Goal: Find specific page/section: Find specific page/section

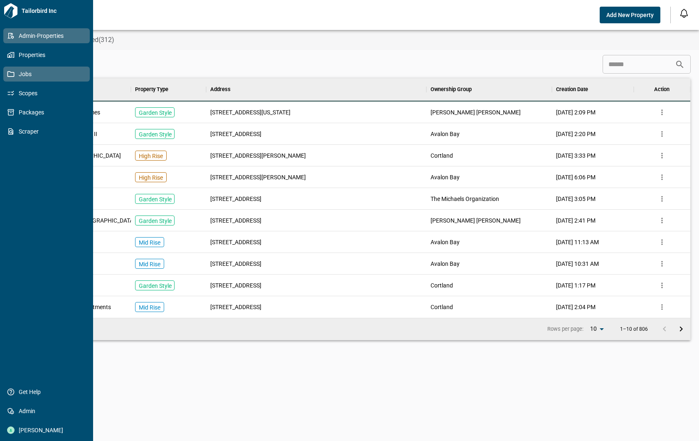
scroll to position [233, 657]
click at [32, 53] on span "Properties" at bounding box center [48, 55] width 67 height 8
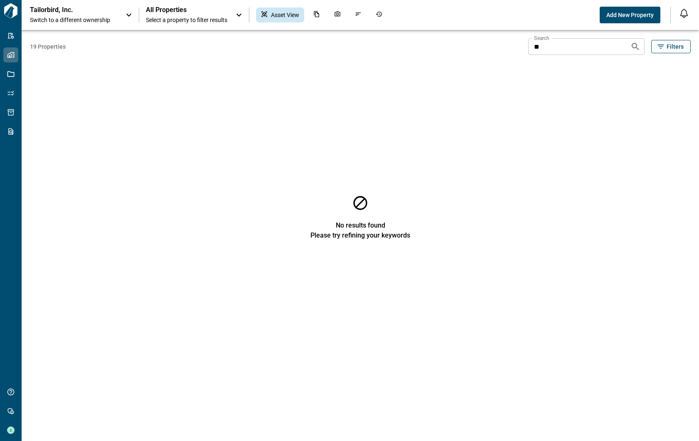
click at [91, 12] on p "Tailorbird, Inc." at bounding box center [67, 10] width 75 height 8
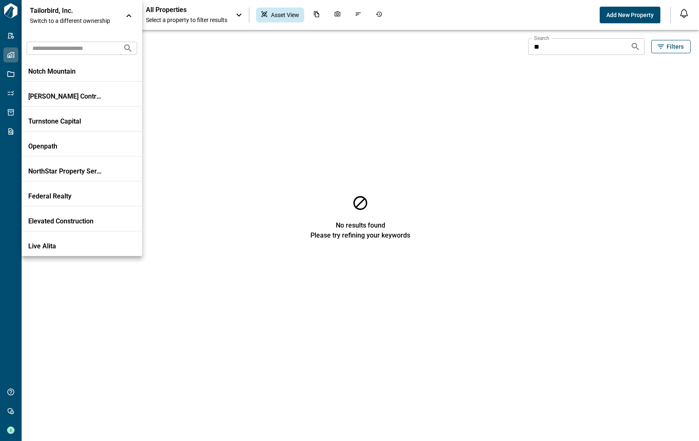
click at [69, 48] on input "text" at bounding box center [72, 47] width 90 height 15
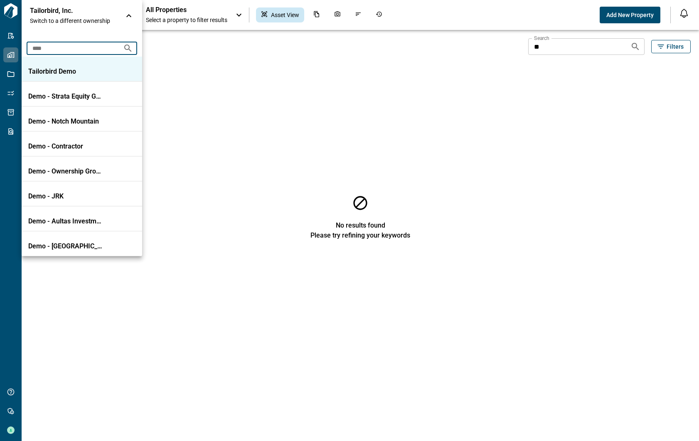
type input "****"
click at [61, 71] on p "Tailorbird Demo" at bounding box center [65, 71] width 75 height 8
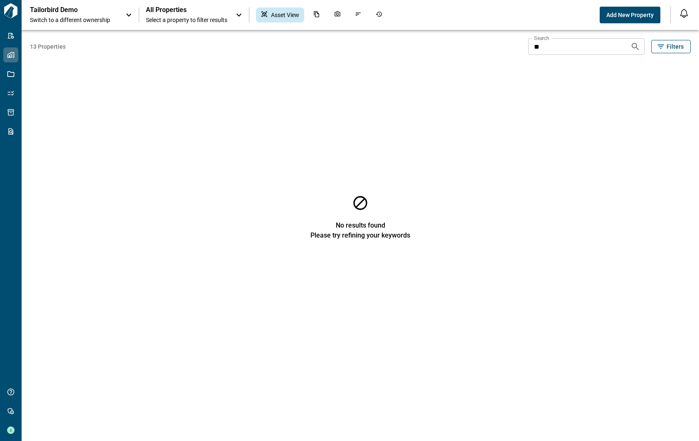
click at [200, 10] on span "All Properties" at bounding box center [186, 10] width 81 height 8
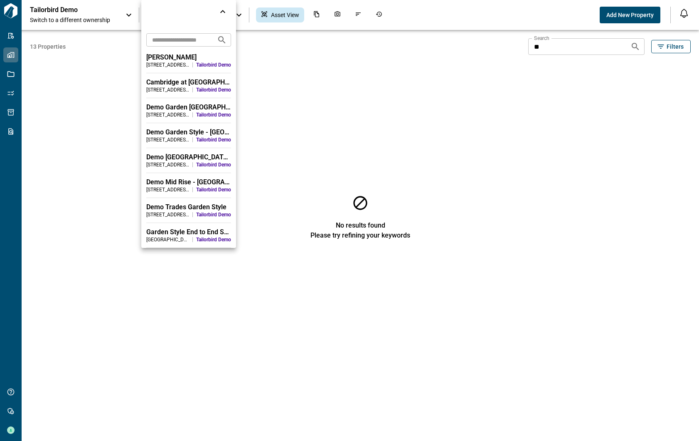
click at [163, 60] on div "[PERSON_NAME]" at bounding box center [188, 57] width 85 height 8
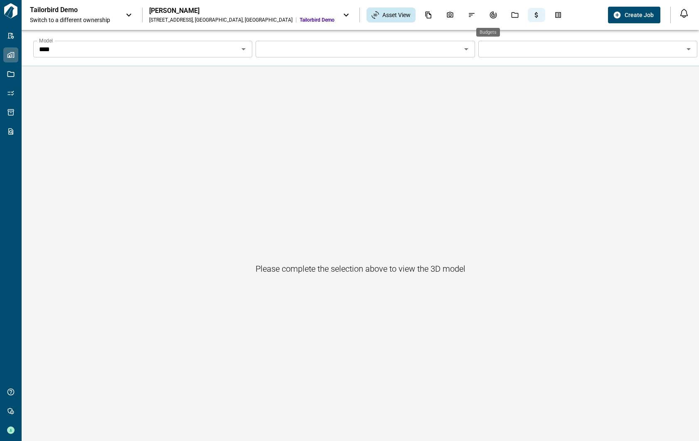
click at [533, 15] on icon "Budgets" at bounding box center [536, 14] width 7 height 7
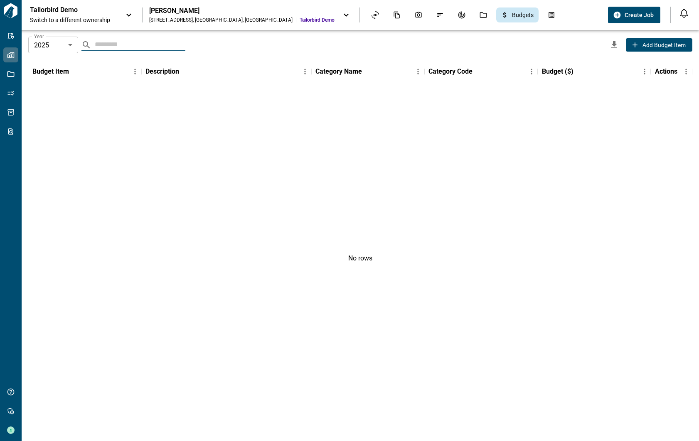
click at [66, 40] on body "Tailorbird Inc Admin-Properties Properties Jobs Scopes Packages Scraper Get Hel…" at bounding box center [349, 220] width 699 height 441
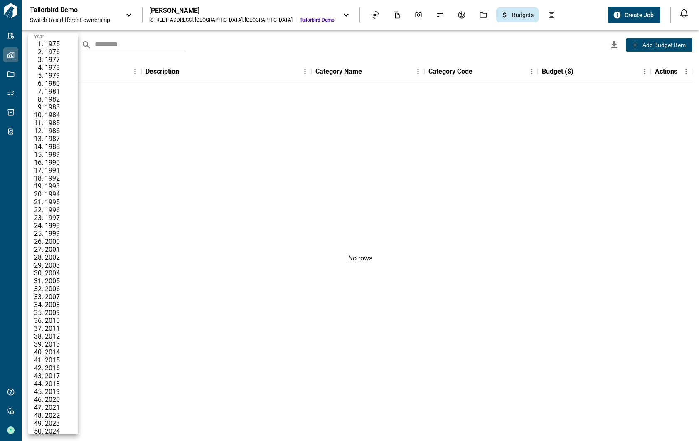
scroll to position [559, 0]
click at [222, 131] on div at bounding box center [349, 220] width 699 height 441
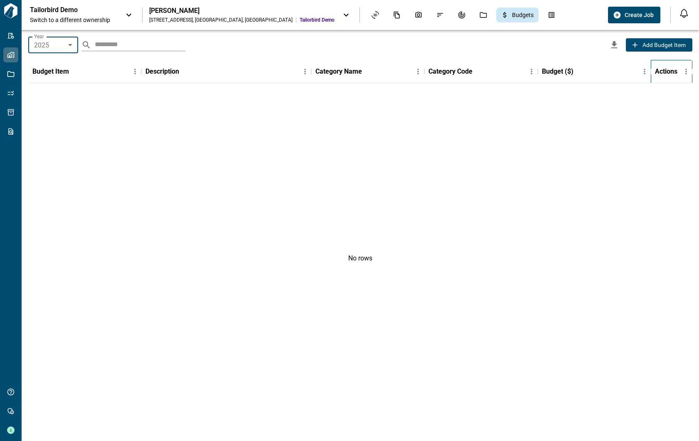
click at [672, 73] on div "Actions" at bounding box center [666, 71] width 22 height 23
click at [529, 120] on div "No rows" at bounding box center [360, 257] width 664 height 349
click at [480, 13] on icon "Jobs" at bounding box center [483, 15] width 7 height 6
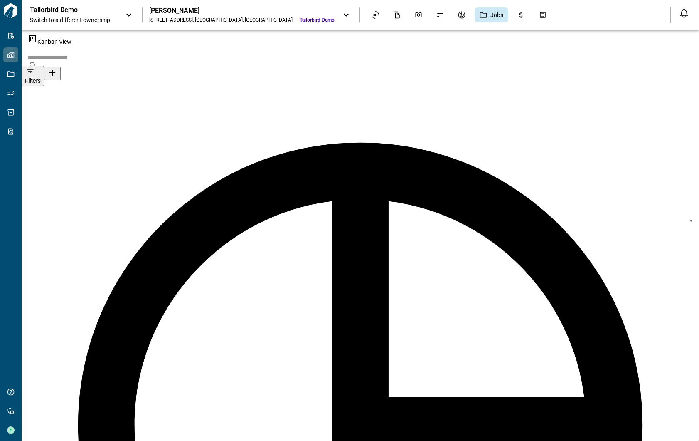
click at [443, 52] on body "Tailorbird Inc Admin-Properties Properties Jobs Scopes Packages Scraper Get Hel…" at bounding box center [349, 220] width 699 height 441
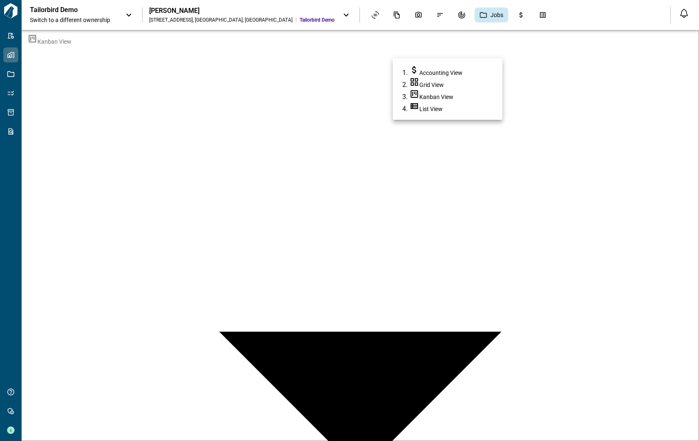
click at [315, 46] on div at bounding box center [349, 220] width 699 height 441
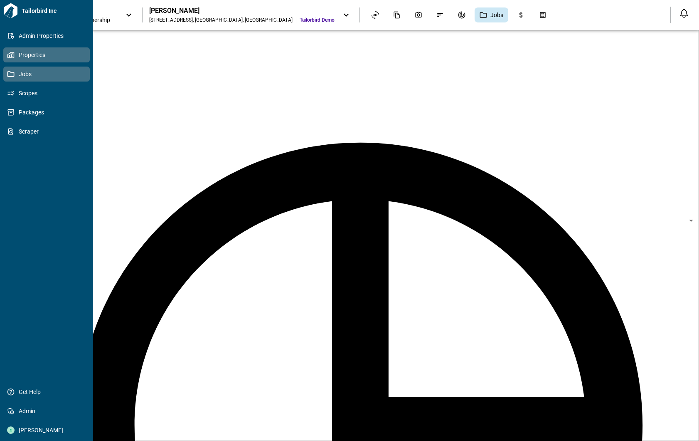
click at [23, 74] on span "Jobs" at bounding box center [48, 74] width 67 height 8
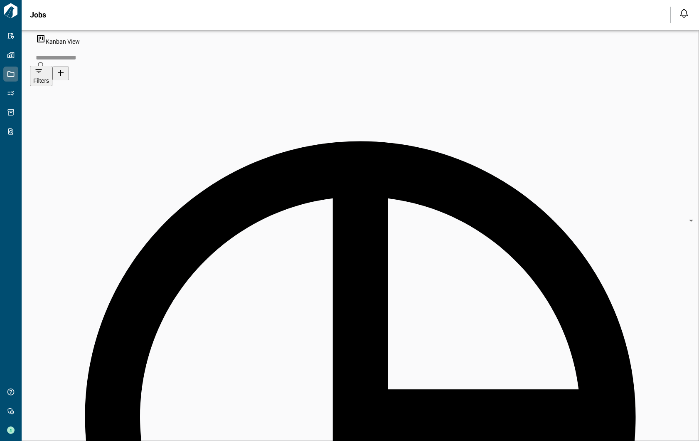
click at [446, 56] on body "Tailorbird Inc Admin-Properties Properties Jobs Scopes Packages Scraper Get Hel…" at bounding box center [349, 220] width 699 height 441
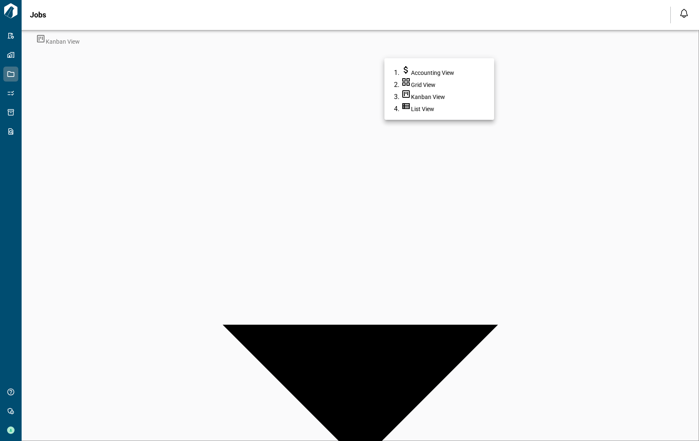
click at [446, 56] on div at bounding box center [349, 220] width 699 height 441
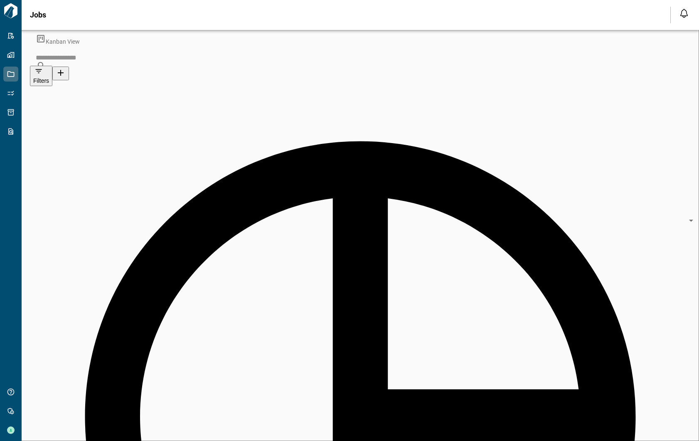
click at [484, 55] on body "Tailorbird Inc Admin-Properties Properties Jobs Scopes Packages Scraper Get Hel…" at bounding box center [349, 220] width 699 height 441
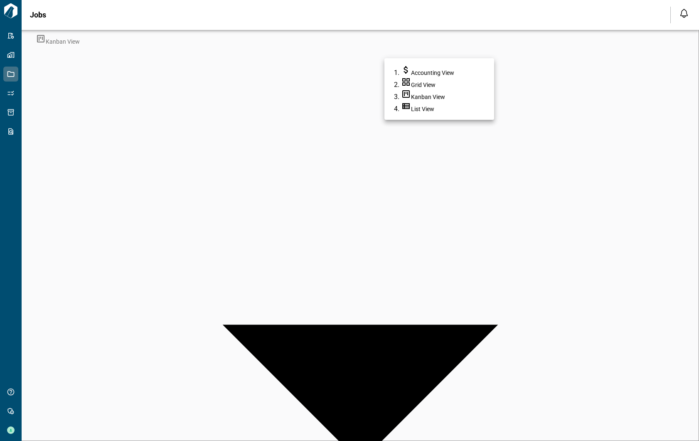
click at [448, 113] on ul "Accounting View Grid View [GEOGRAPHIC_DATA] View List View" at bounding box center [439, 89] width 110 height 48
click at [445, 111] on li "List View" at bounding box center [447, 107] width 93 height 12
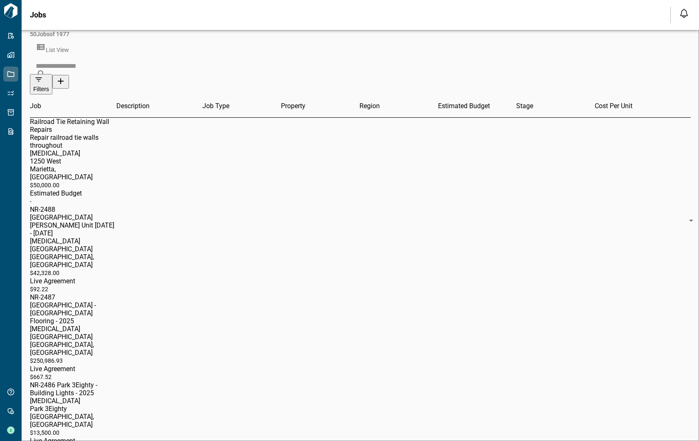
click at [433, 49] on body "Tailorbird Inc Admin-Properties Properties Jobs Scopes Packages Scraper Get Hel…" at bounding box center [349, 220] width 699 height 441
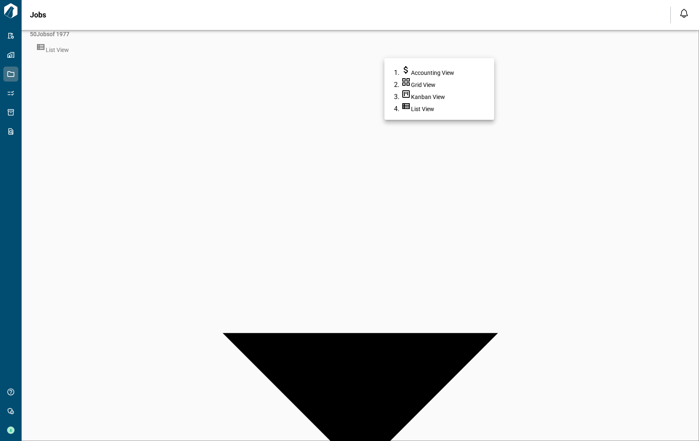
click at [433, 65] on li "Accounting View" at bounding box center [447, 71] width 93 height 12
type input "**********"
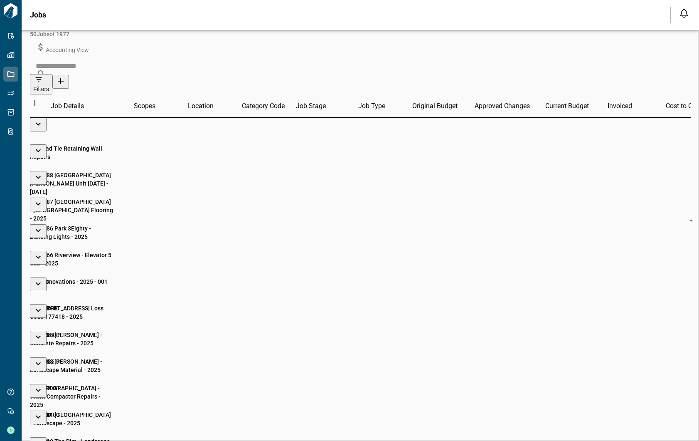
click at [44, 118] on span "button" at bounding box center [71, 304] width 83 height 372
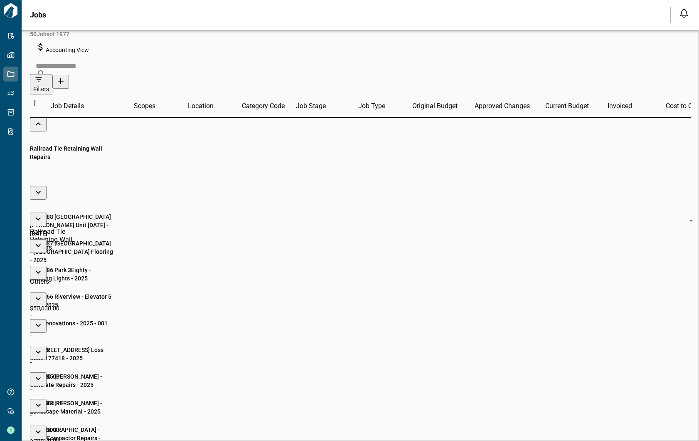
click at [44, 118] on span "button" at bounding box center [71, 298] width 83 height 361
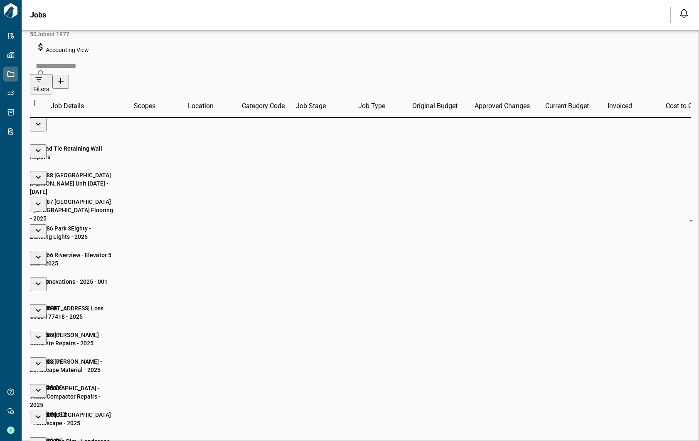
click at [44, 118] on span "button" at bounding box center [71, 304] width 83 height 372
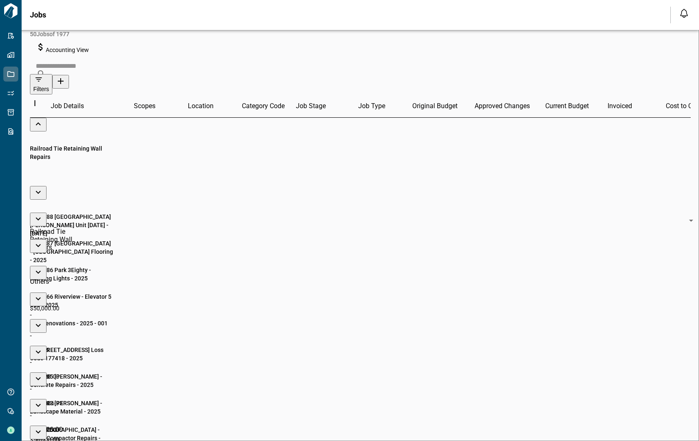
click at [44, 118] on span "button" at bounding box center [71, 298] width 83 height 361
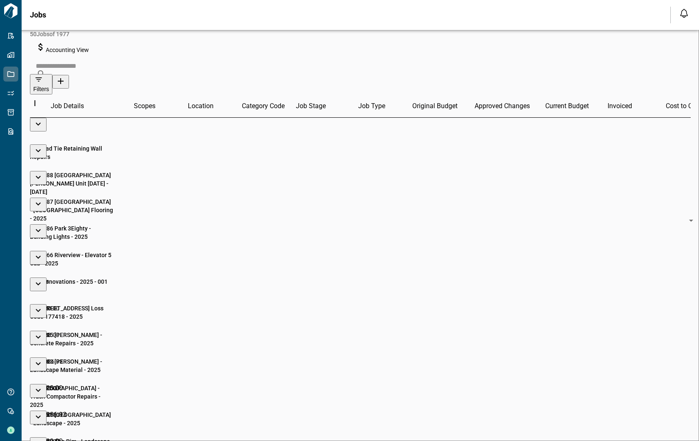
click at [44, 118] on span "button" at bounding box center [71, 304] width 83 height 372
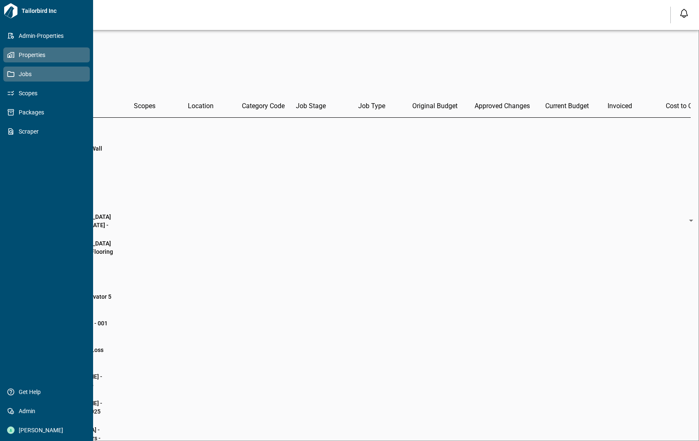
click at [12, 57] on icon at bounding box center [10, 54] width 7 height 7
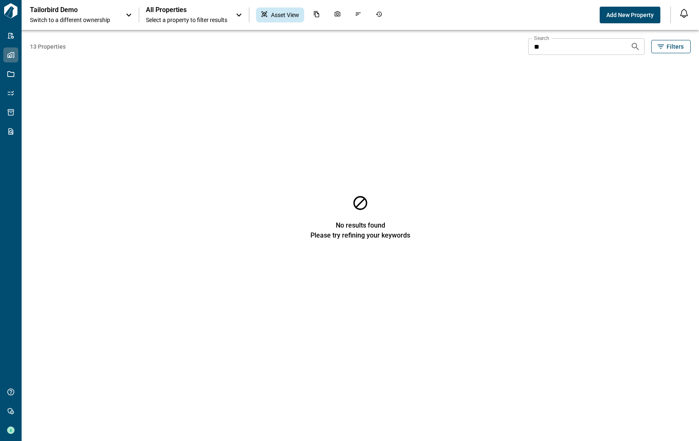
click at [200, 16] on span "Select a property to filter results" at bounding box center [186, 20] width 81 height 8
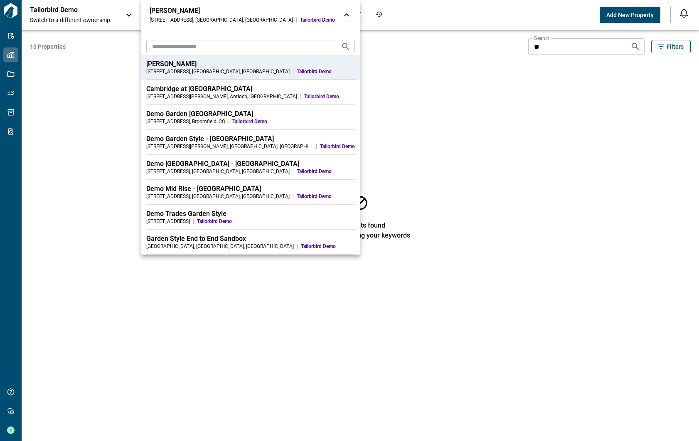
click at [178, 67] on div "[PERSON_NAME]" at bounding box center [250, 64] width 209 height 8
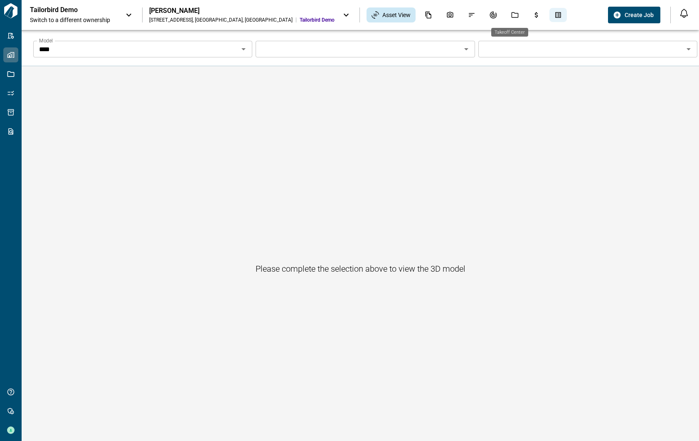
click at [555, 13] on icon "Takeoff Center" at bounding box center [558, 15] width 6 height 6
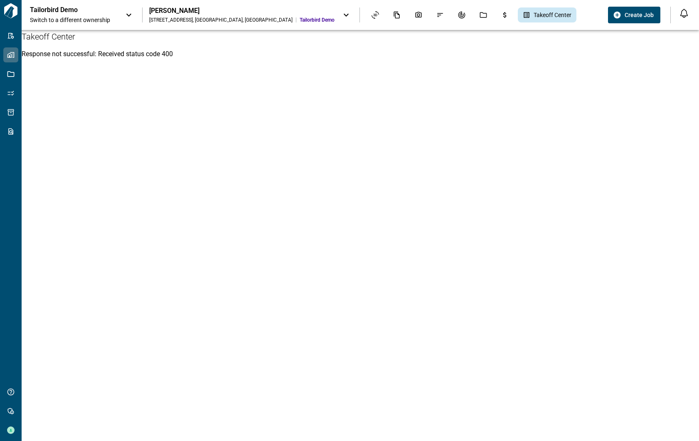
click at [276, 12] on div "[PERSON_NAME]" at bounding box center [241, 11] width 185 height 8
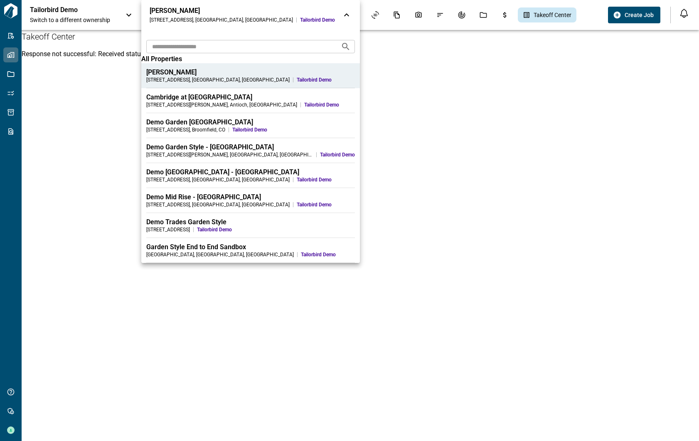
click at [304, 107] on span "Tailorbird Demo" at bounding box center [329, 104] width 51 height 7
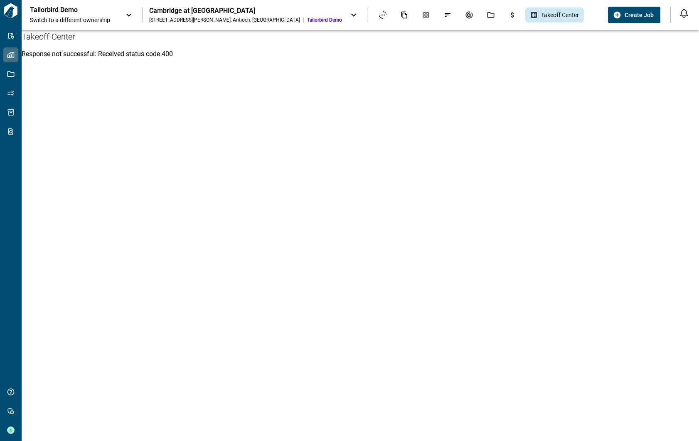
click at [118, 16] on div "Tailorbird Demo Switch to a different ownership" at bounding box center [82, 15] width 104 height 18
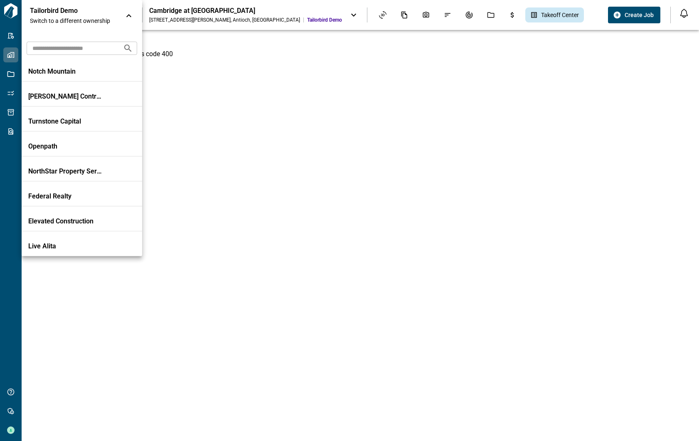
click at [93, 47] on input "text" at bounding box center [72, 47] width 90 height 15
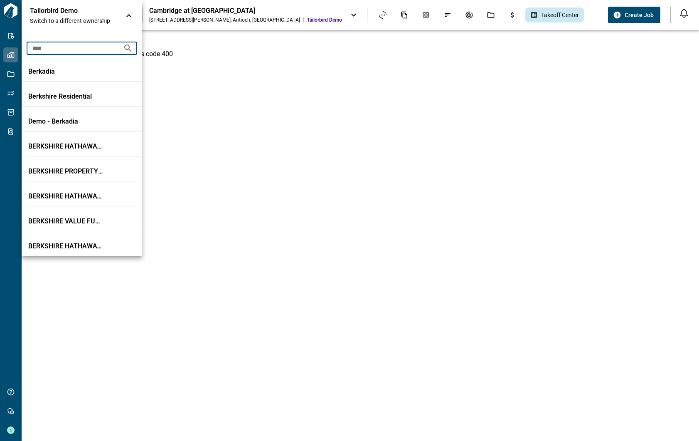
type input "****"
click at [287, 172] on div at bounding box center [349, 220] width 699 height 441
